Goal: Information Seeking & Learning: Check status

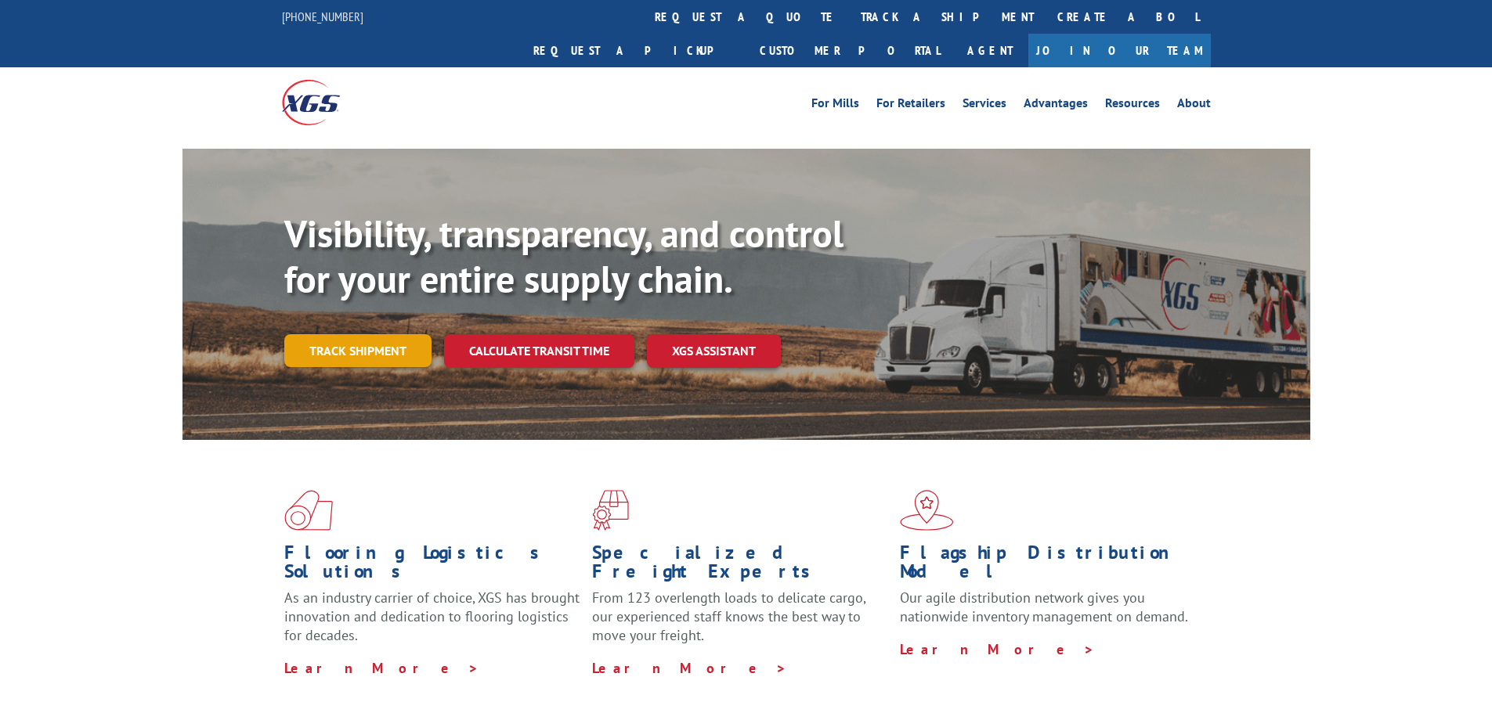
click at [372, 334] on link "Track shipment" at bounding box center [357, 350] width 147 height 33
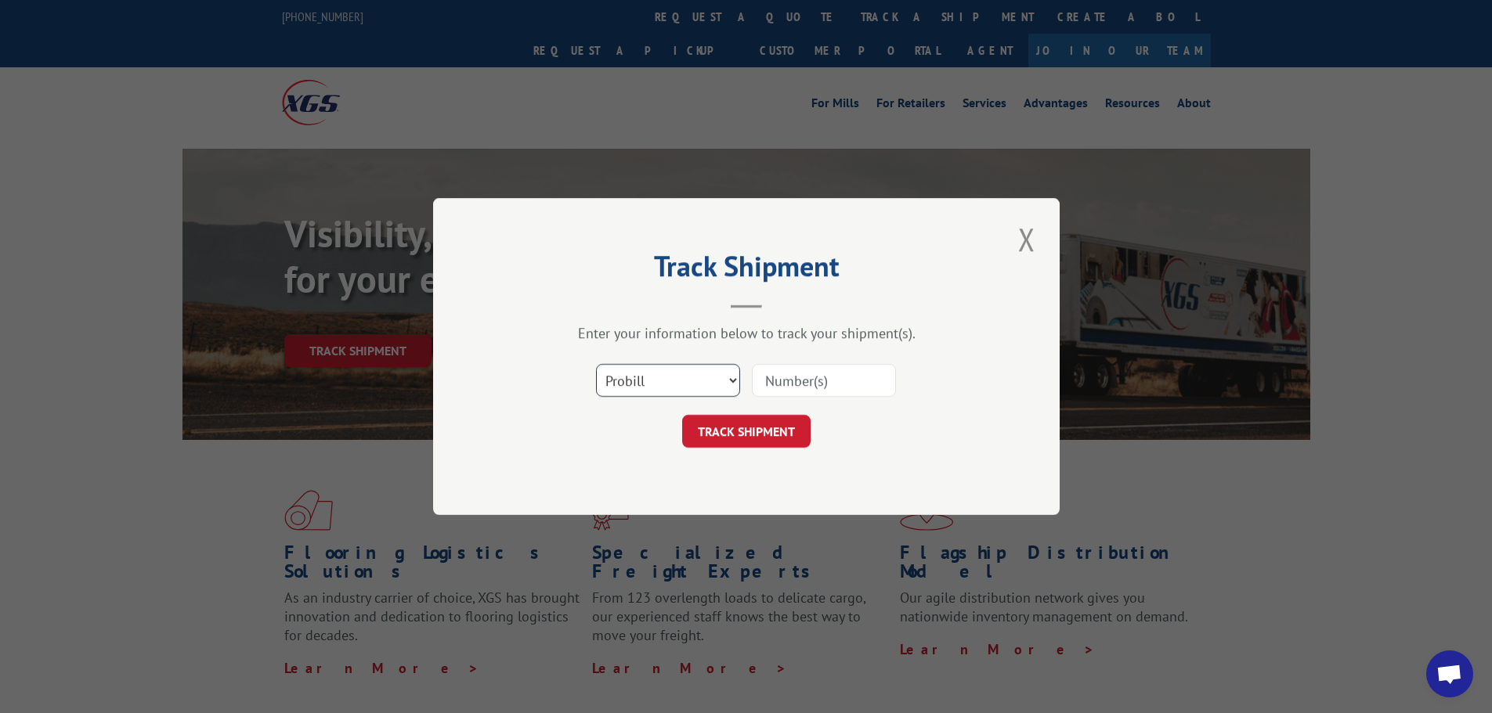
click at [679, 371] on select "Select category... Probill BOL PO" at bounding box center [668, 380] width 144 height 33
select select "bol"
click at [596, 364] on select "Select category... Probill BOL PO" at bounding box center [668, 380] width 144 height 33
drag, startPoint x: 783, startPoint y: 398, endPoint x: 789, endPoint y: 384, distance: 14.4
click at [784, 396] on div at bounding box center [824, 381] width 144 height 36
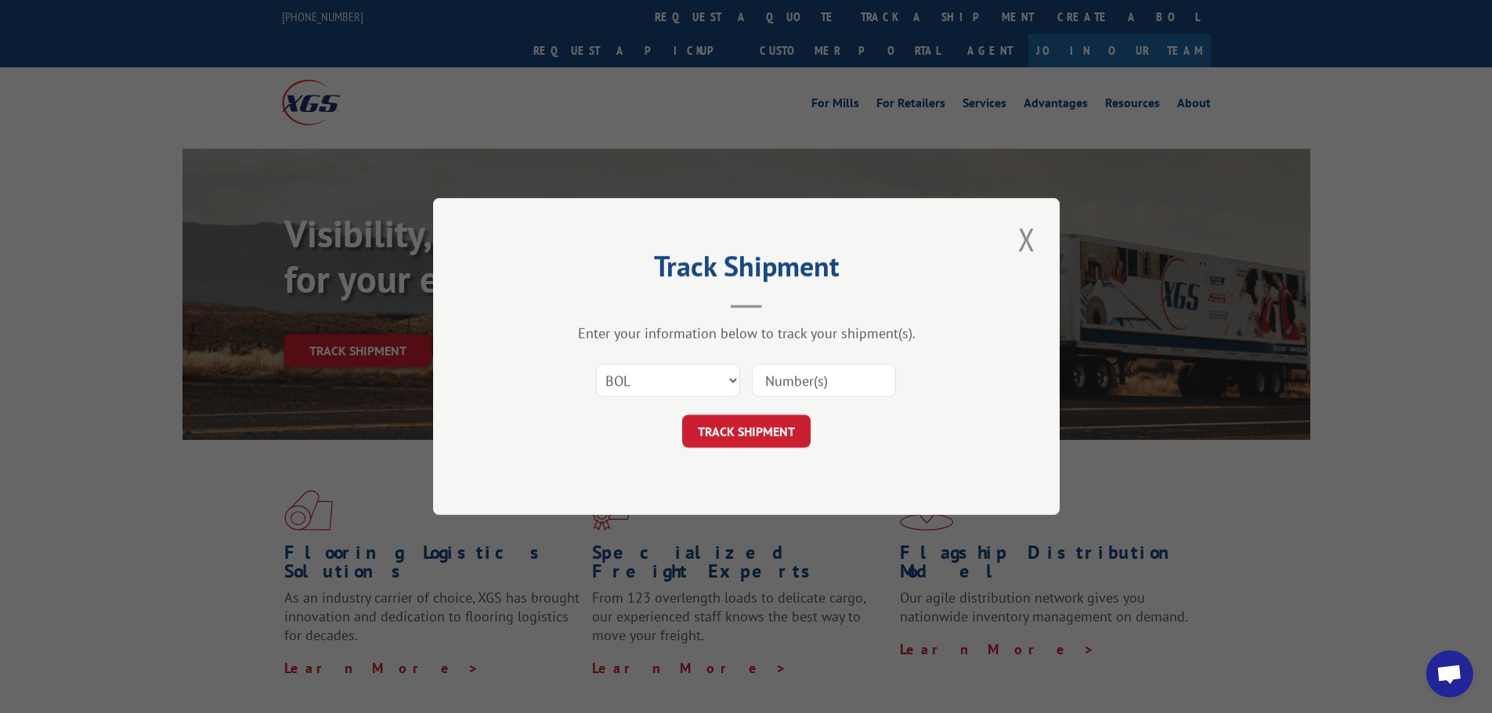
click at [789, 384] on input at bounding box center [824, 380] width 144 height 33
type input "54388514"
click button "TRACK SHIPMENT" at bounding box center [746, 431] width 128 height 33
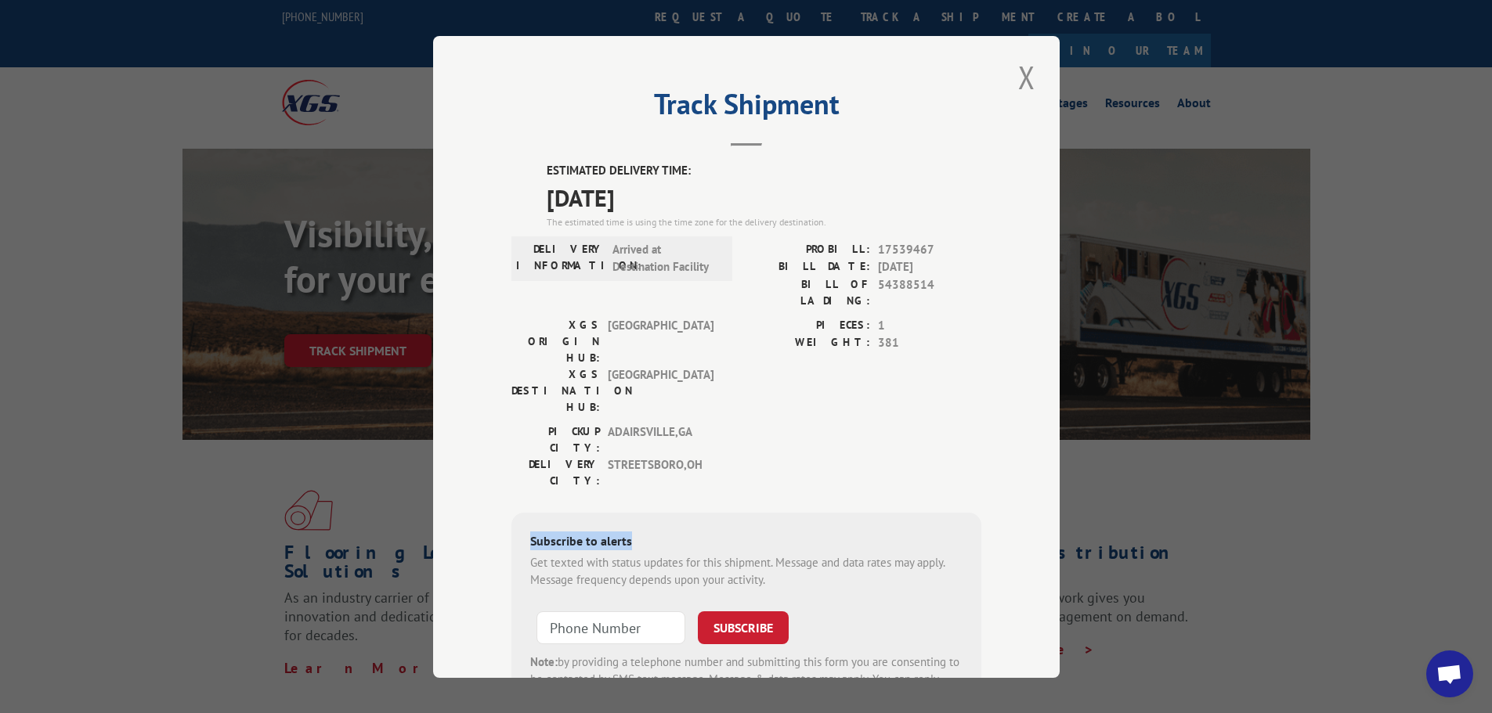
drag, startPoint x: 804, startPoint y: 400, endPoint x: 776, endPoint y: 424, distance: 36.7
click at [776, 429] on div "ESTIMATED DELIVERY TIME: [DATE] The estimated time is using the time zone for t…" at bounding box center [746, 443] width 470 height 563
click at [774, 423] on div "[GEOGRAPHIC_DATA]: [GEOGRAPHIC_DATA] , [GEOGRAPHIC_DATA] [GEOGRAPHIC_DATA]: [GE…" at bounding box center [746, 460] width 470 height 74
click at [567, 611] on input "+1 (___) ___-____" at bounding box center [610, 627] width 149 height 33
type input "[PHONE_NUMBER]"
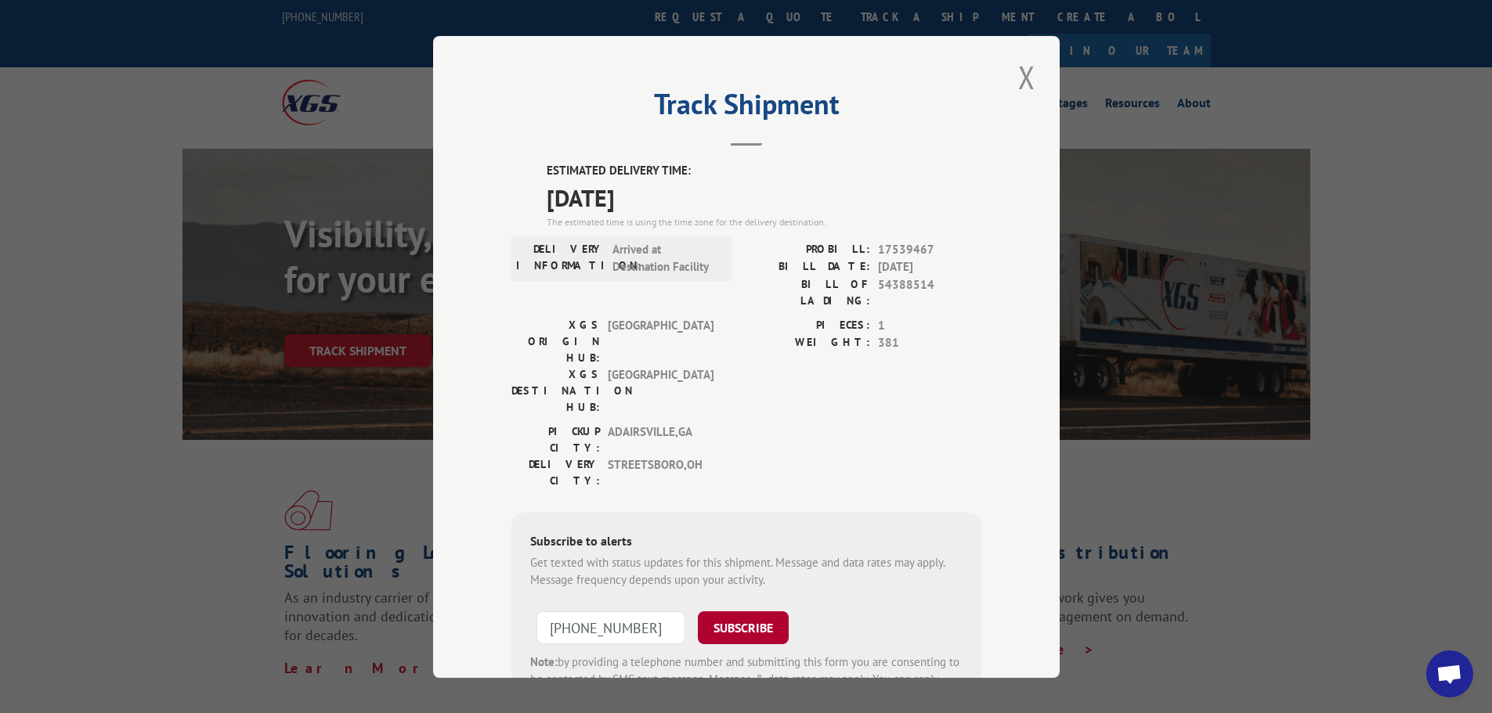
click at [740, 611] on button "SUBSCRIBE" at bounding box center [743, 627] width 91 height 33
